Goal: Information Seeking & Learning: Understand process/instructions

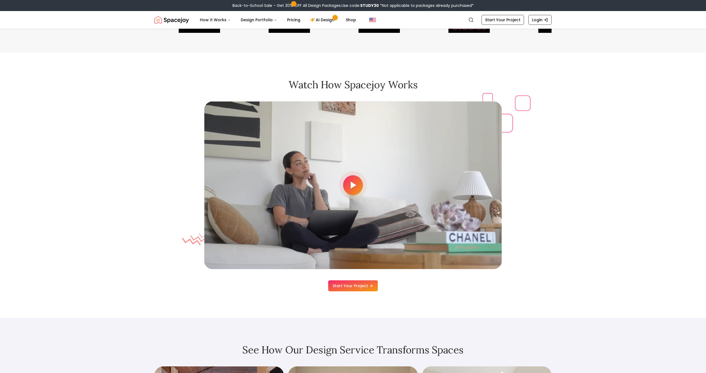
scroll to position [1629, 0]
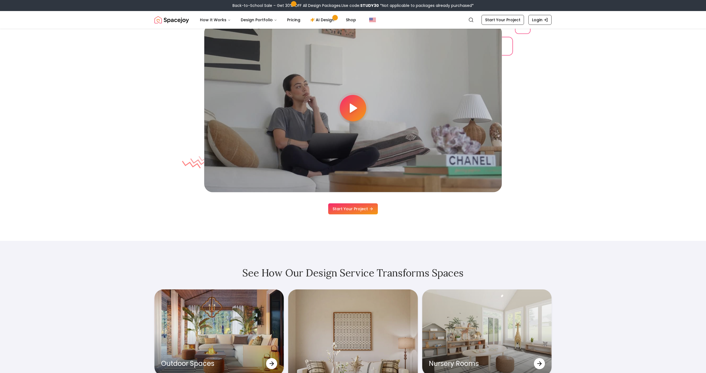
click at [359, 99] on div at bounding box center [353, 108] width 26 height 26
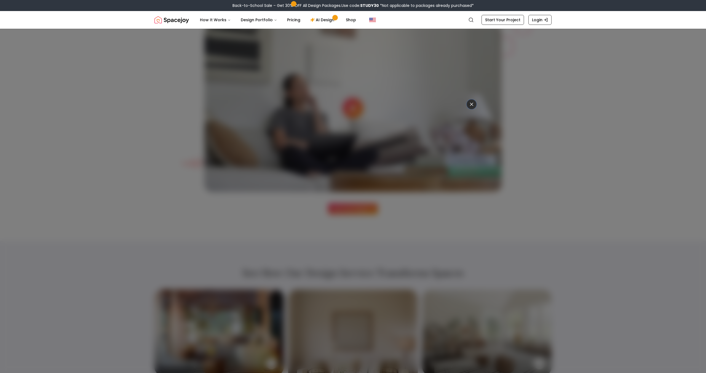
click at [131, 205] on div at bounding box center [353, 186] width 706 height 373
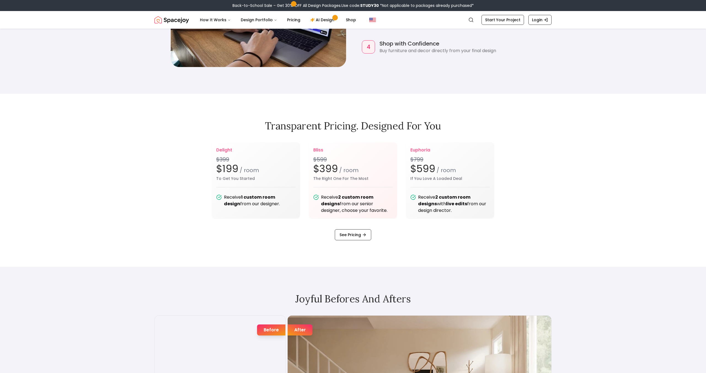
scroll to position [779, 0]
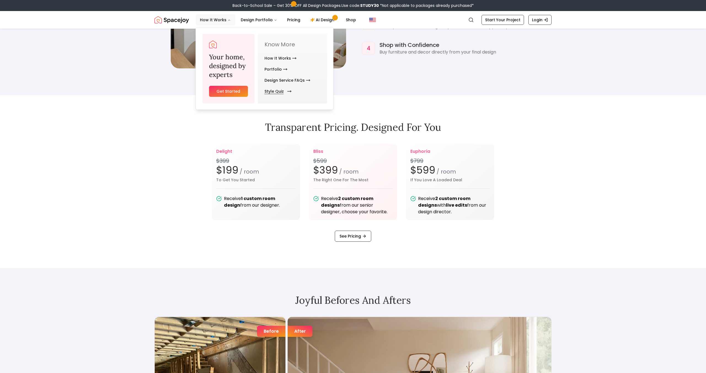
click at [276, 92] on link "Style Quiz" at bounding box center [276, 91] width 25 height 11
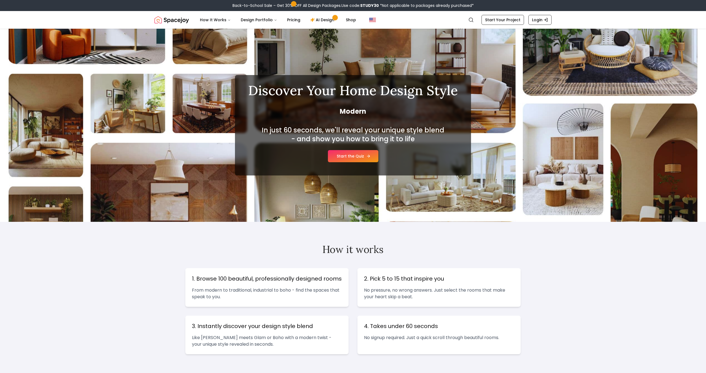
click at [362, 160] on link "Start the Quiz" at bounding box center [353, 156] width 50 height 12
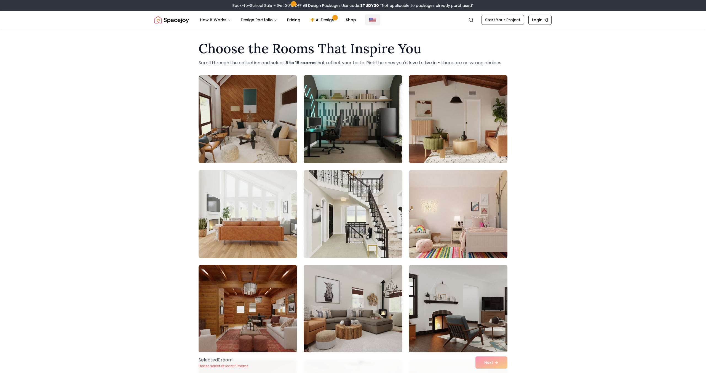
click at [369, 24] on button "Global" at bounding box center [372, 19] width 15 height 11
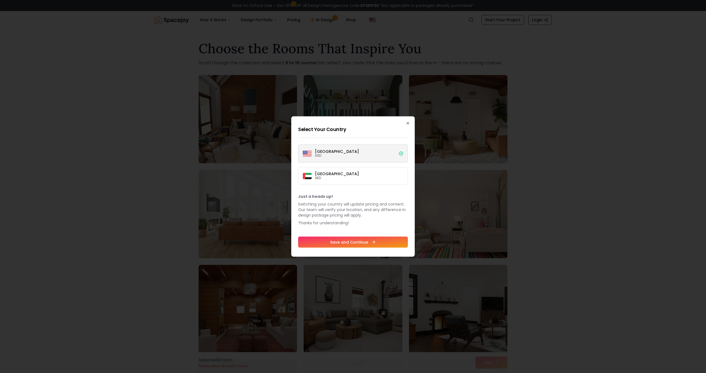
click at [137, 146] on div at bounding box center [353, 186] width 706 height 373
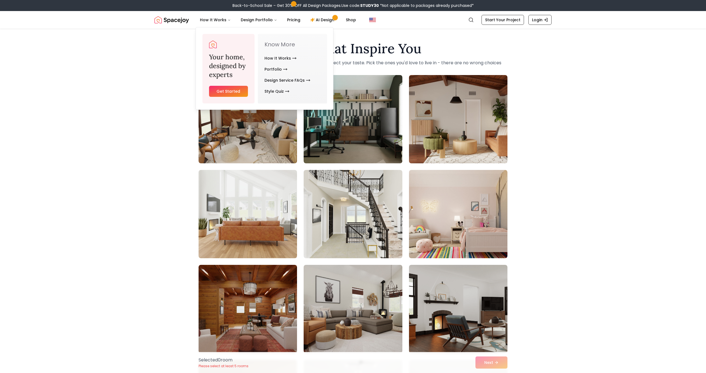
click at [173, 19] on img "Spacejoy" at bounding box center [171, 19] width 34 height 11
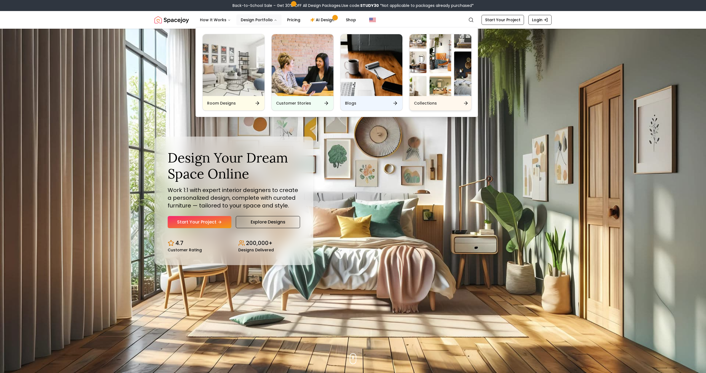
click at [432, 81] on img "Main" at bounding box center [440, 65] width 62 height 62
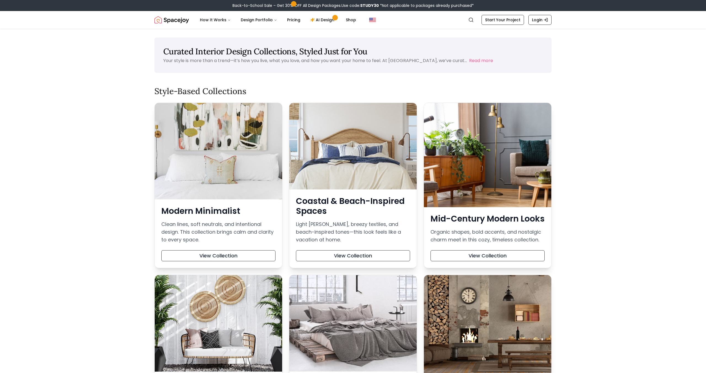
click at [194, 135] on div at bounding box center [218, 151] width 127 height 97
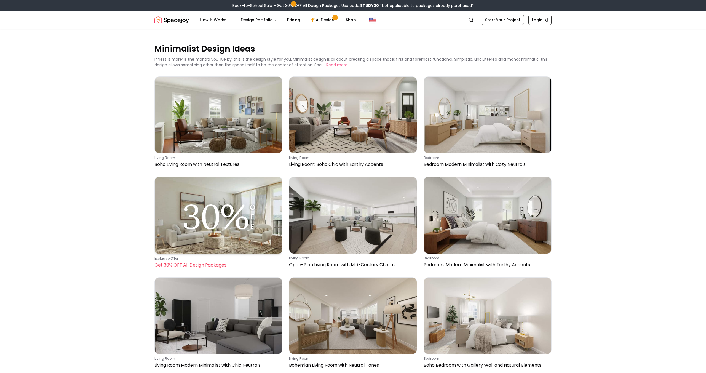
click at [264, 186] on img at bounding box center [218, 215] width 127 height 77
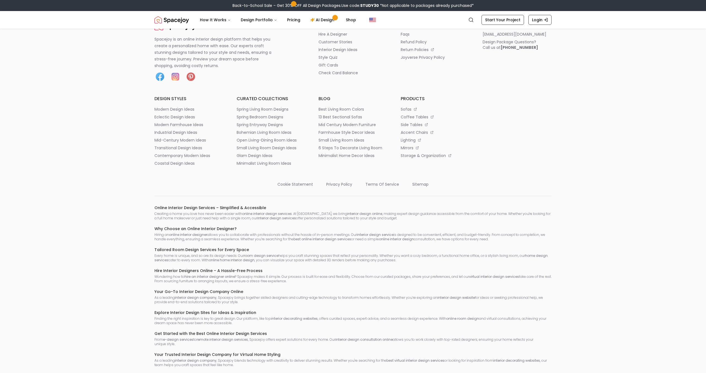
scroll to position [147, 0]
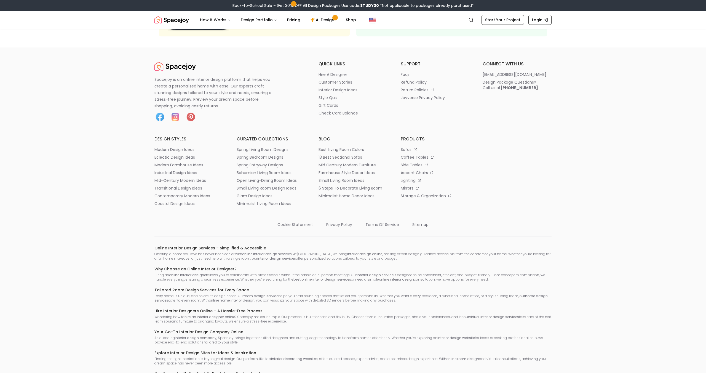
click at [430, 224] on ul "cookie statement privacy policy terms of service sitemap" at bounding box center [352, 223] width 397 height 8
click at [420, 224] on p "sitemap" at bounding box center [420, 225] width 16 height 6
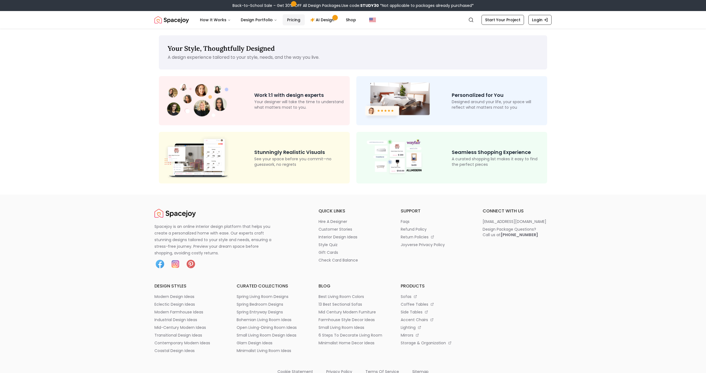
click at [300, 19] on link "Pricing" at bounding box center [294, 19] width 22 height 11
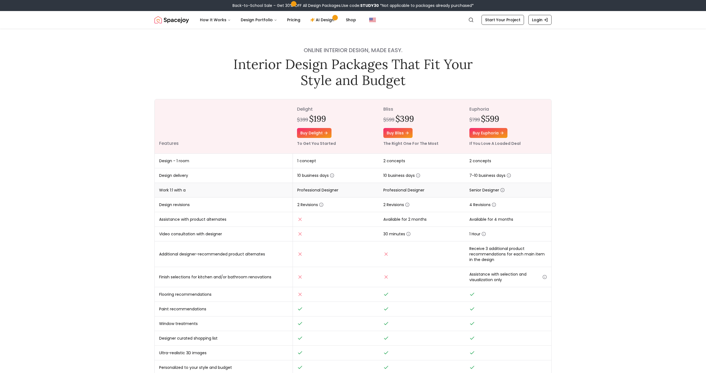
click at [503, 189] on icon "button" at bounding box center [502, 190] width 4 height 4
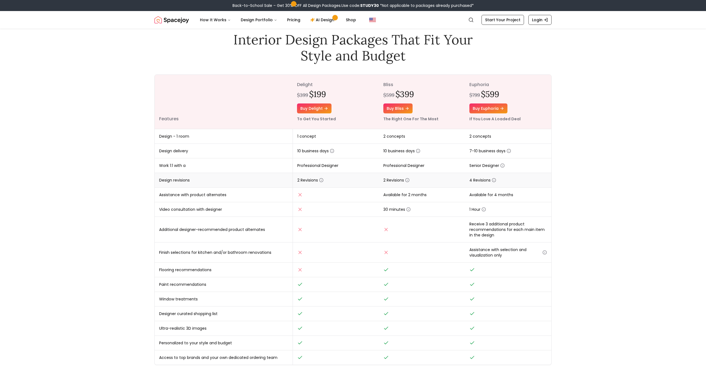
scroll to position [24, 0]
drag, startPoint x: 488, startPoint y: 94, endPoint x: 500, endPoint y: 94, distance: 11.9
click at [500, 94] on div "$799 $599" at bounding box center [507, 95] width 77 height 10
copy h2 "$599"
drag, startPoint x: 309, startPoint y: 94, endPoint x: 327, endPoint y: 95, distance: 17.9
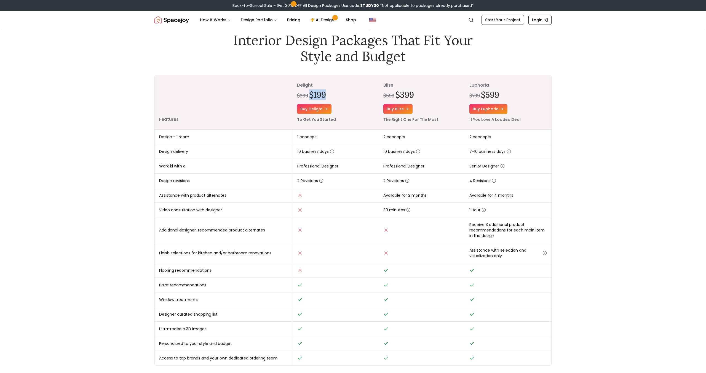
click at [327, 95] on div "$399 $199" at bounding box center [335, 95] width 77 height 10
copy h2 "$199"
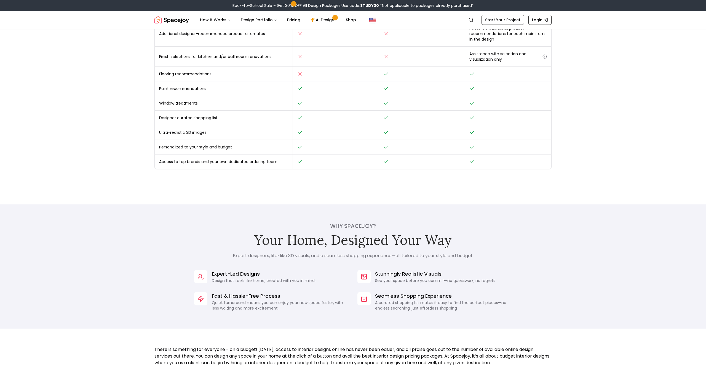
scroll to position [0, 0]
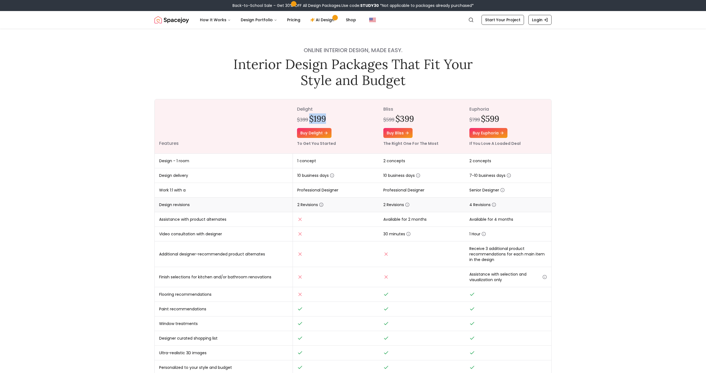
click at [323, 204] on icon "button" at bounding box center [321, 204] width 4 height 4
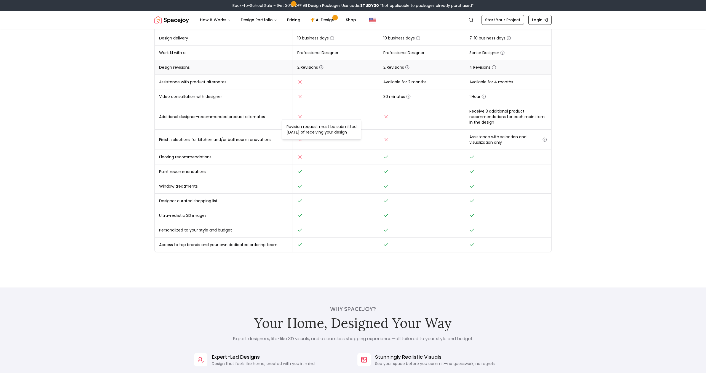
scroll to position [185, 0]
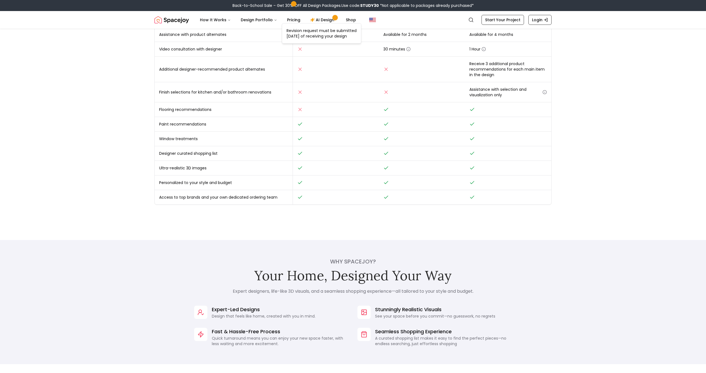
click at [323, 204] on div "Features delight $399 $199 Buy delight To Get You Started bliss $599 $399 Buy b…" at bounding box center [352, 59] width 397 height 290
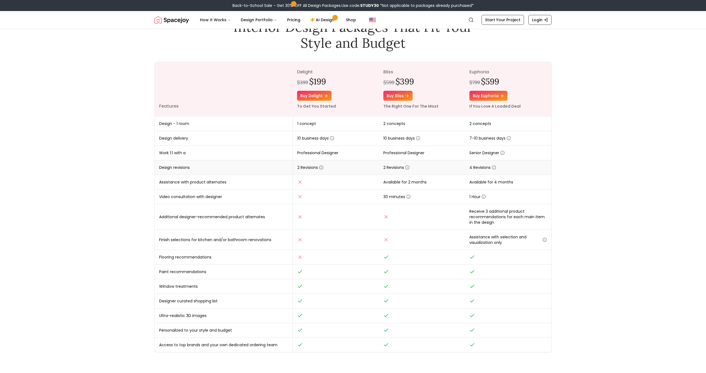
scroll to position [0, 0]
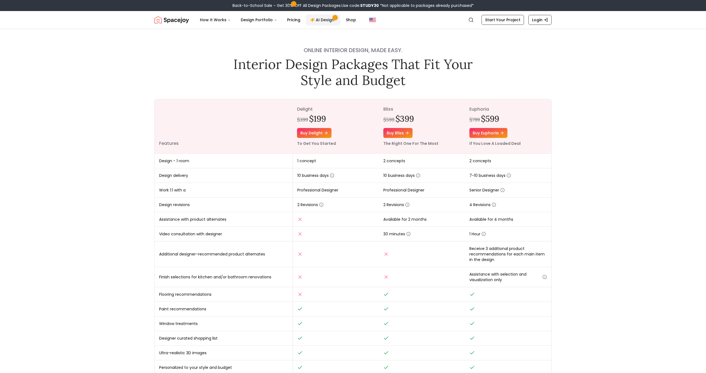
click at [312, 19] on link "AI Design" at bounding box center [323, 19] width 34 height 11
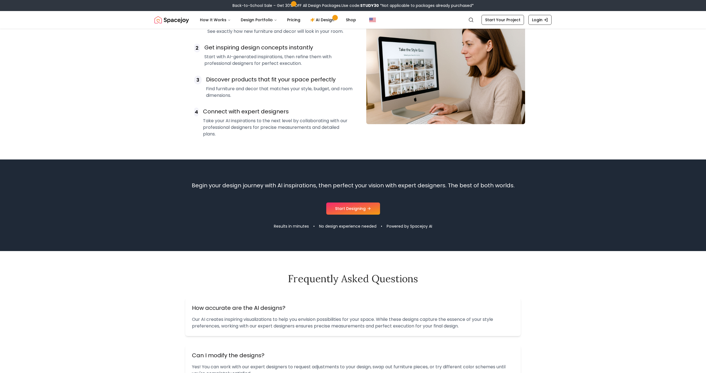
scroll to position [588, 0]
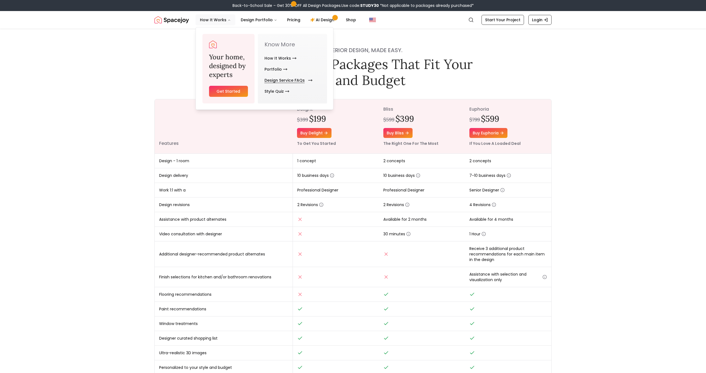
click at [267, 76] on link "Design Service FAQs" at bounding box center [287, 80] width 46 height 11
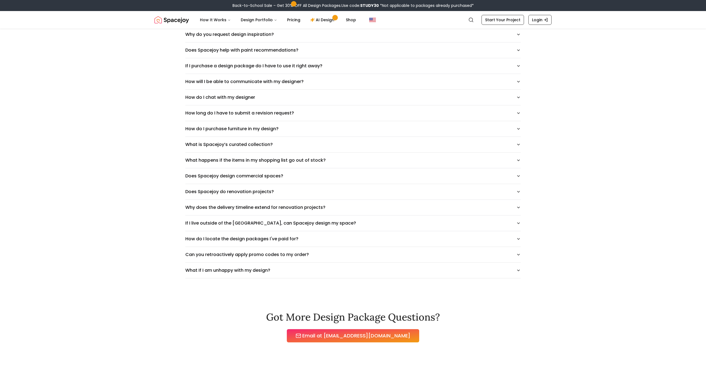
scroll to position [274, 0]
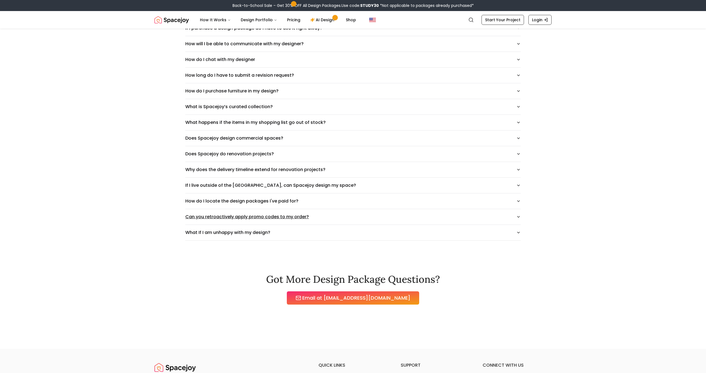
click at [207, 211] on button "Can you retroactively apply promo codes to my order?" at bounding box center [352, 216] width 335 height 15
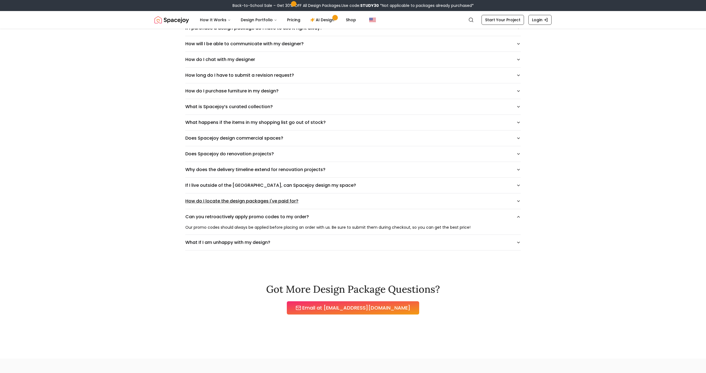
click at [207, 200] on button "How do I locate the design packages I've paid for?" at bounding box center [352, 200] width 335 height 15
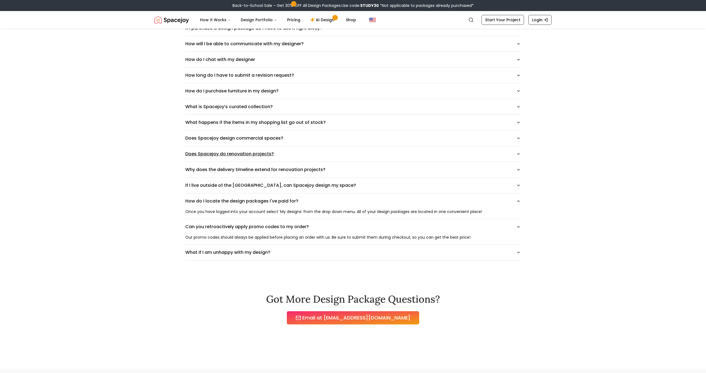
click at [217, 154] on button "Does Spacejoy do renovation projects?" at bounding box center [352, 153] width 335 height 15
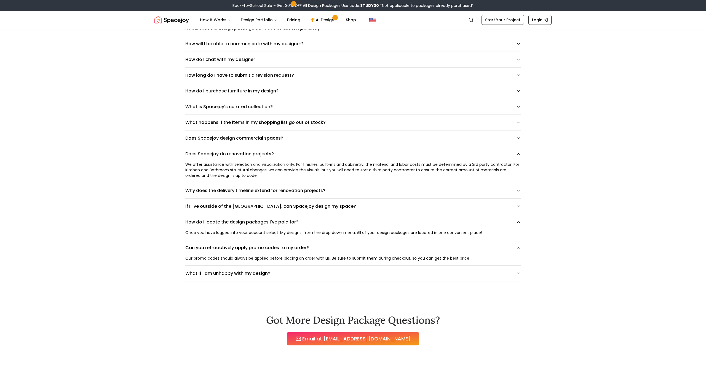
click at [221, 138] on button "Does Spacejoy design commercial spaces?" at bounding box center [352, 137] width 335 height 15
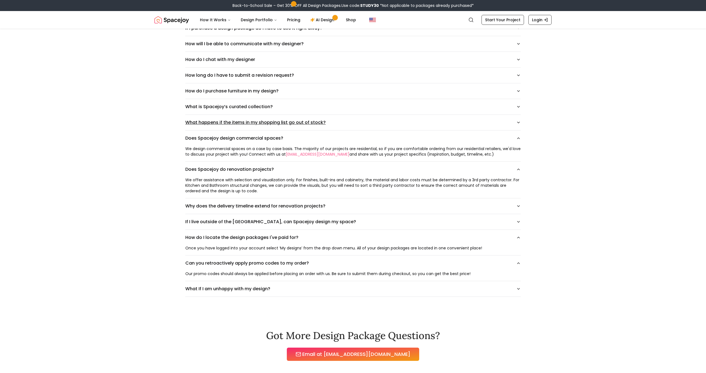
click at [223, 124] on button "What happens if the items in my shopping list go out of stock?" at bounding box center [352, 122] width 335 height 15
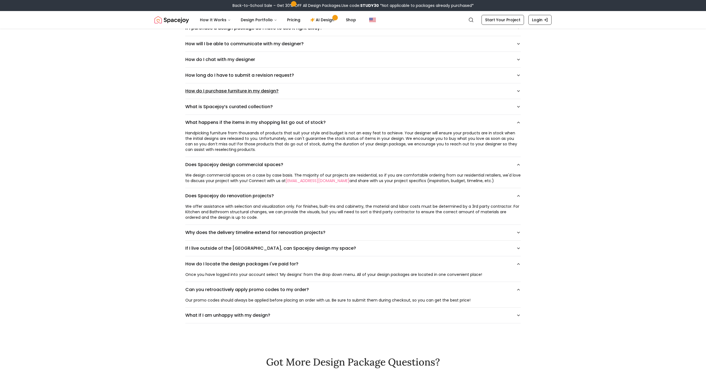
click at [226, 91] on button "How do I purchase furniture in my design?" at bounding box center [352, 90] width 335 height 15
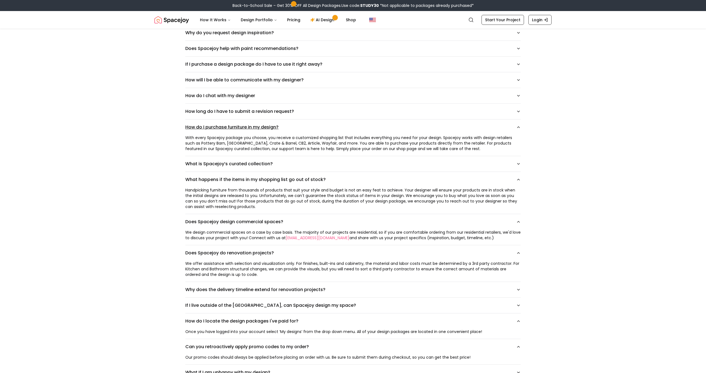
scroll to position [236, 0]
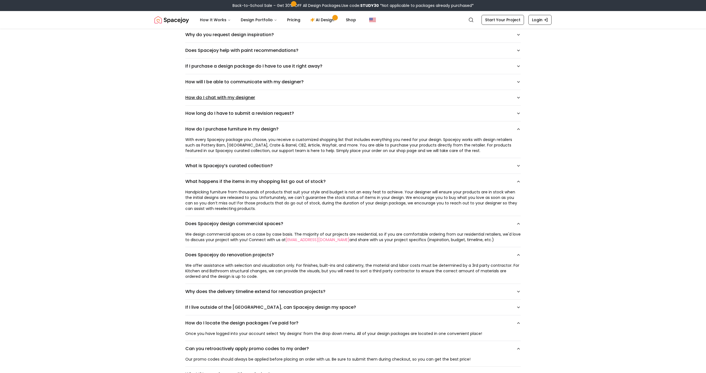
click at [229, 98] on button "How do I chat with my designer" at bounding box center [352, 97] width 335 height 15
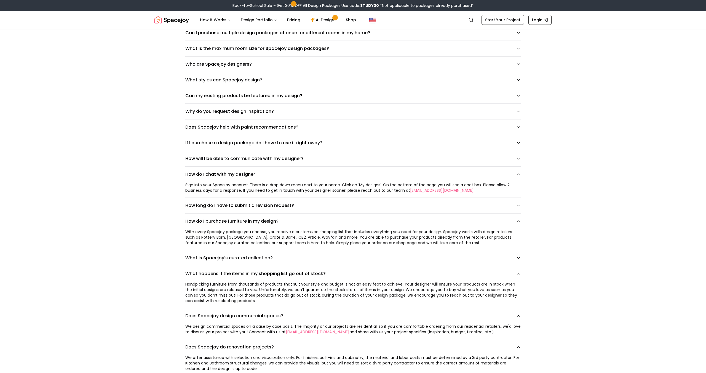
scroll to position [0, 0]
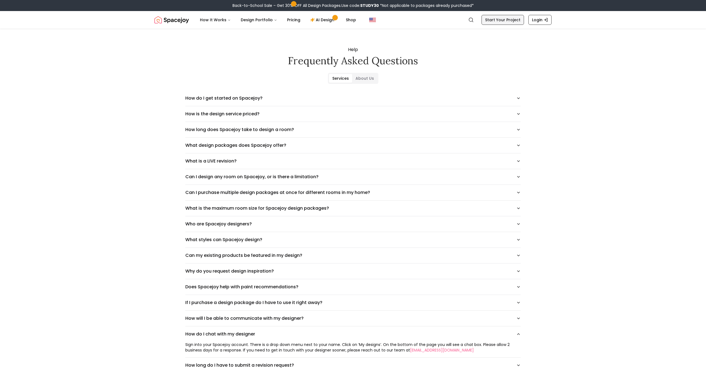
click at [510, 17] on link "Start Your Project" at bounding box center [502, 20] width 42 height 10
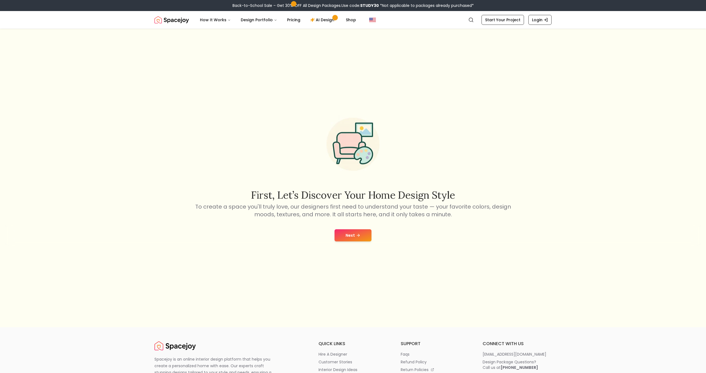
click at [354, 234] on button "Next" at bounding box center [352, 235] width 37 height 12
